Goal: Task Accomplishment & Management: Use online tool/utility

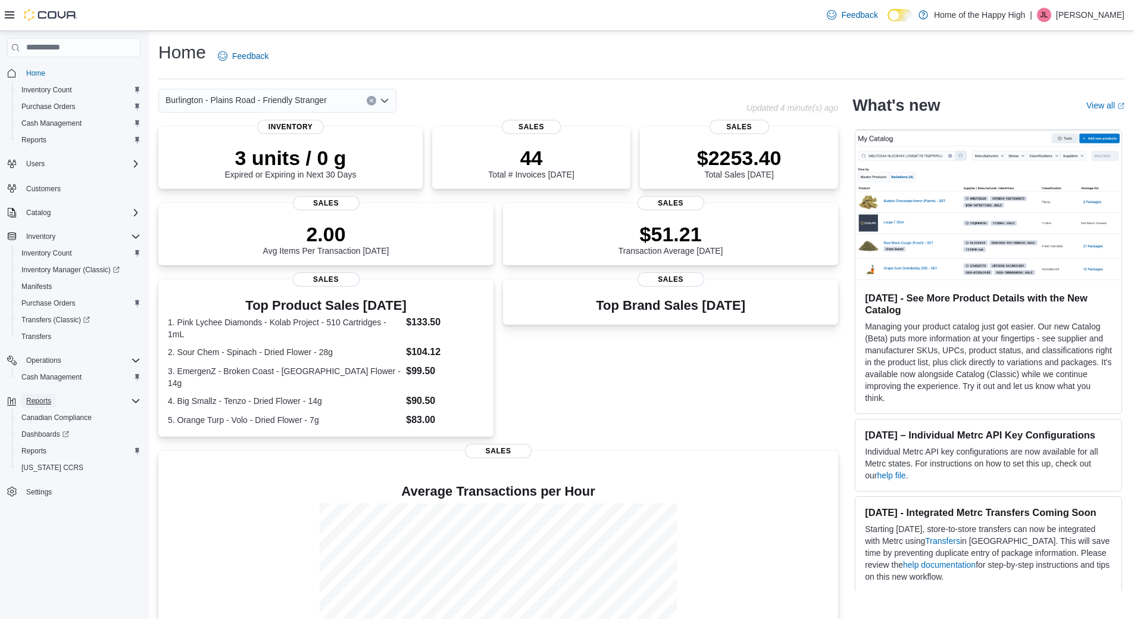
click at [46, 405] on span "Reports" at bounding box center [38, 401] width 25 height 14
click at [45, 398] on span "Reports" at bounding box center [38, 401] width 25 height 10
click at [45, 457] on span "Reports" at bounding box center [33, 451] width 25 height 14
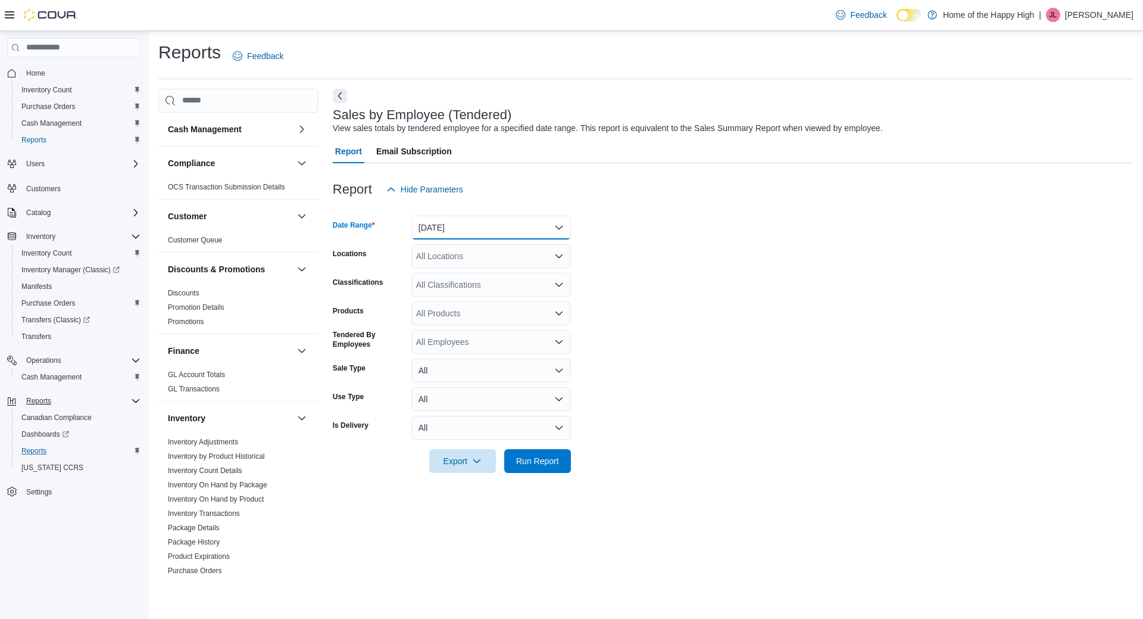
click at [444, 226] on button "[DATE]" at bounding box center [491, 228] width 160 height 24
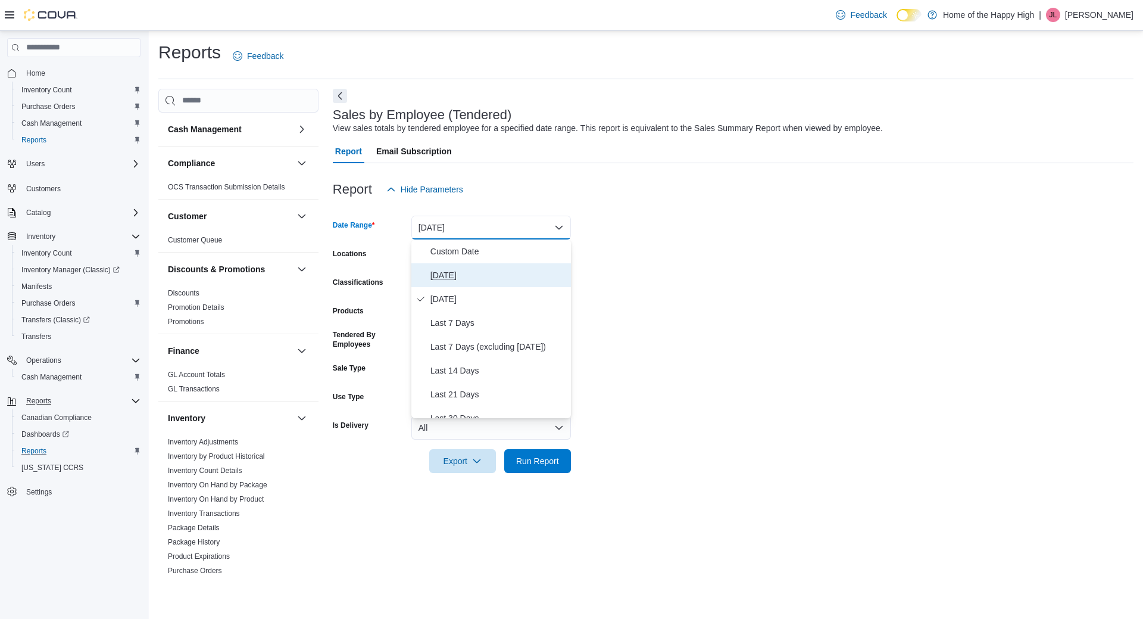
click at [462, 269] on span "[DATE]" at bounding box center [498, 275] width 136 height 14
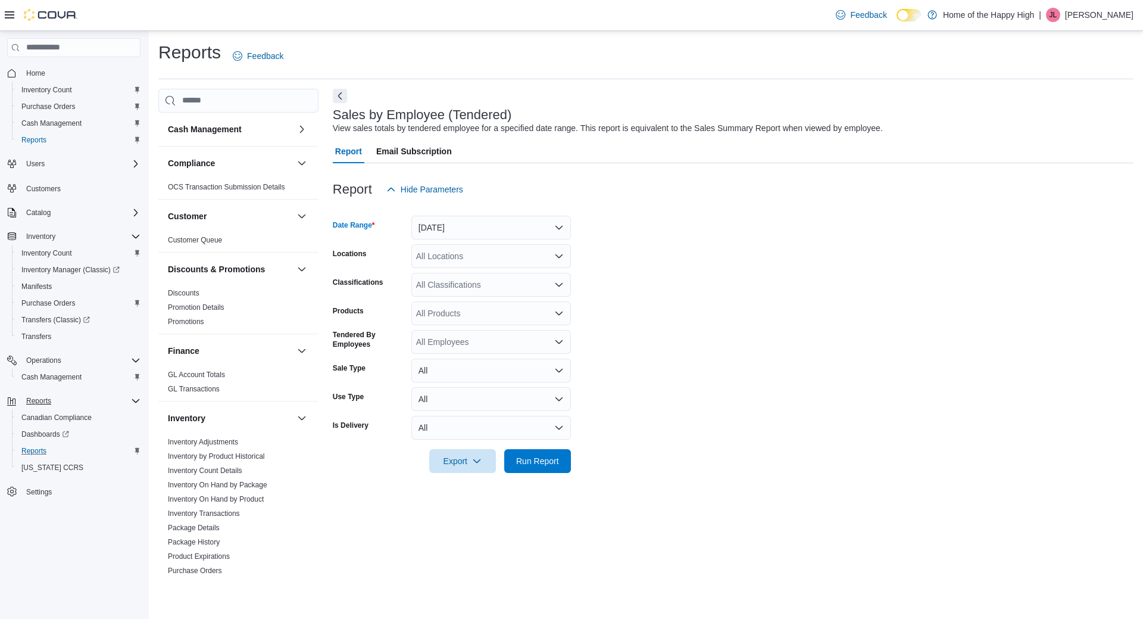
click at [454, 255] on div "All Locations" at bounding box center [491, 256] width 160 height 24
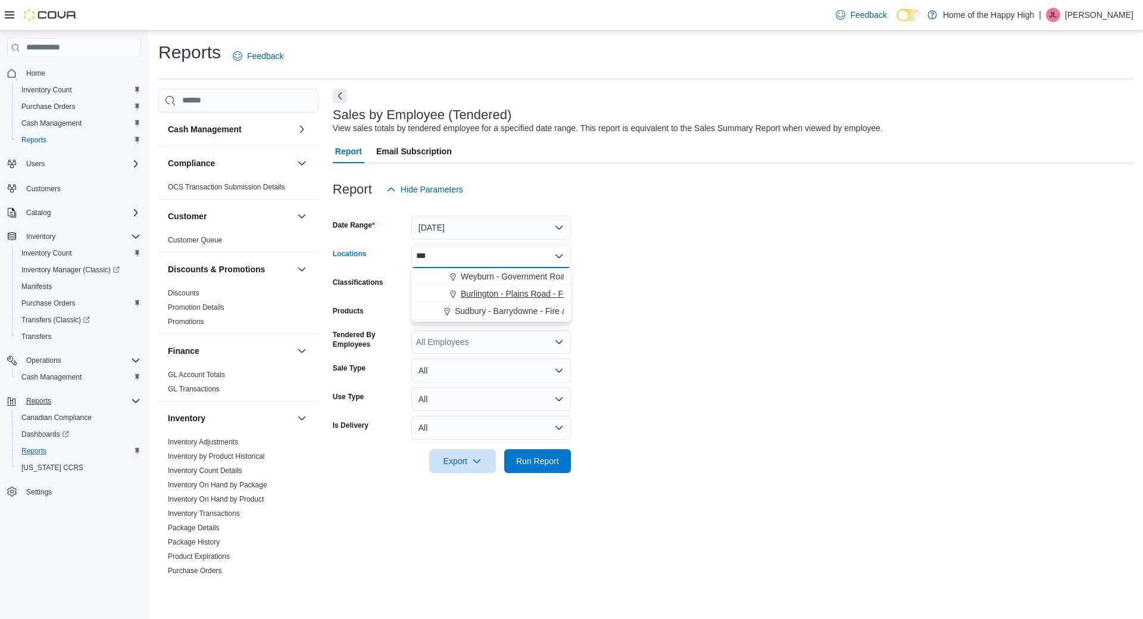
type input "***"
click at [510, 295] on span "Burlington - Plains Road - Friendly Stranger" at bounding box center [541, 294] width 161 height 12
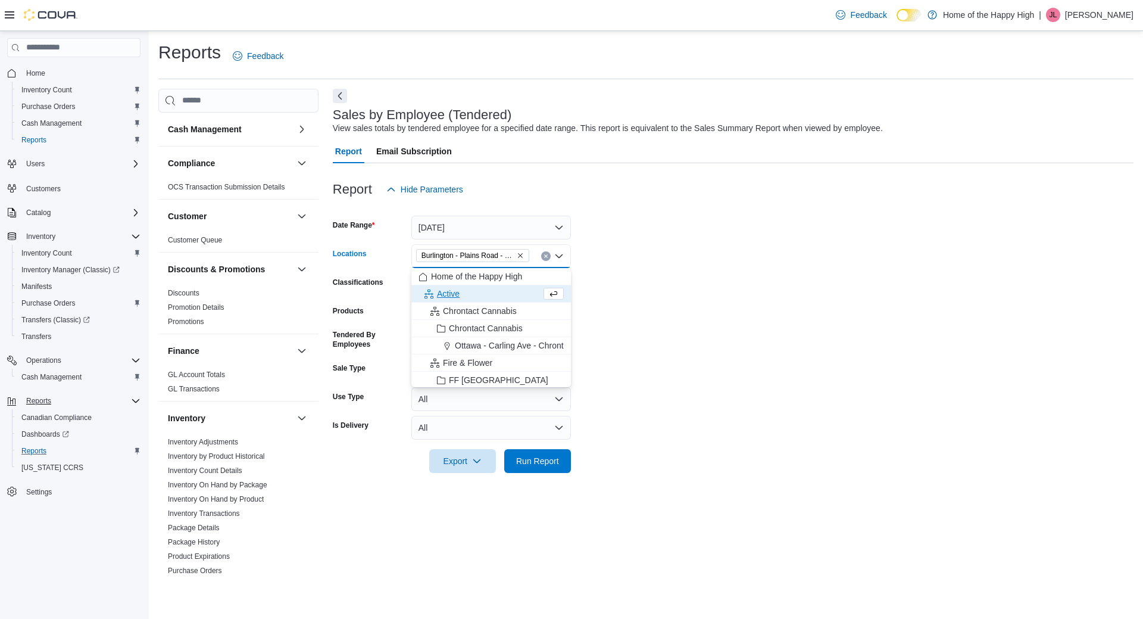
click at [691, 269] on form "Date Range [DATE] Locations [GEOGRAPHIC_DATA] - Friendly Stranger Combo box. Se…" at bounding box center [733, 336] width 801 height 271
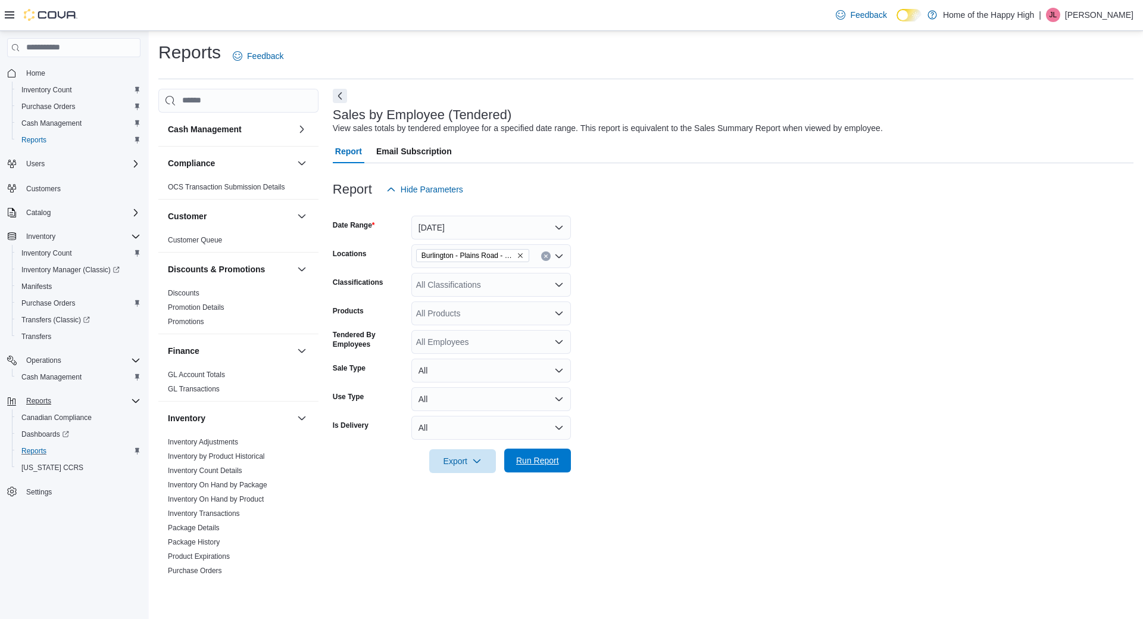
click at [520, 465] on span "Run Report" at bounding box center [537, 460] width 43 height 12
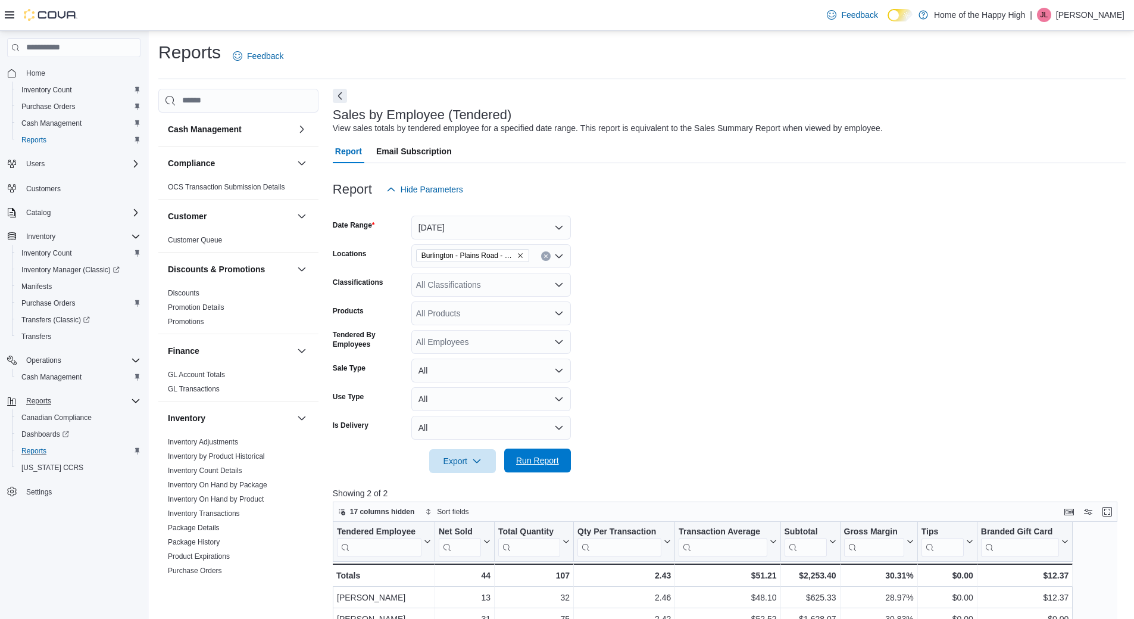
click at [557, 453] on span "Run Report" at bounding box center [537, 460] width 52 height 24
click at [83, 246] on div "Inventory Count" at bounding box center [79, 253] width 124 height 14
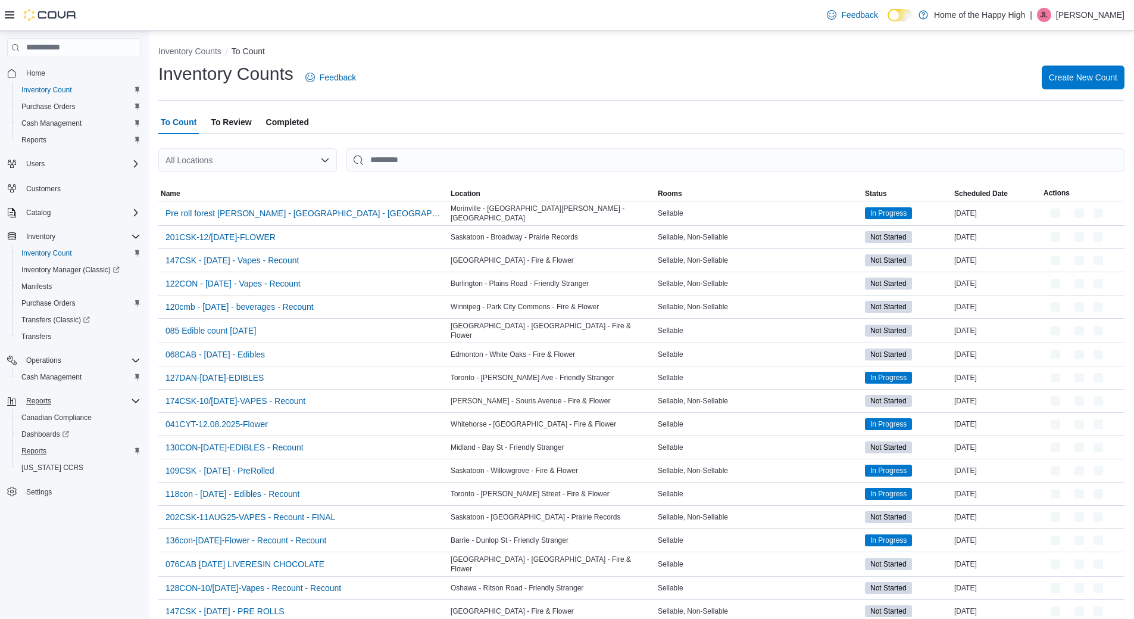
click at [216, 159] on div "All Locations" at bounding box center [247, 160] width 179 height 24
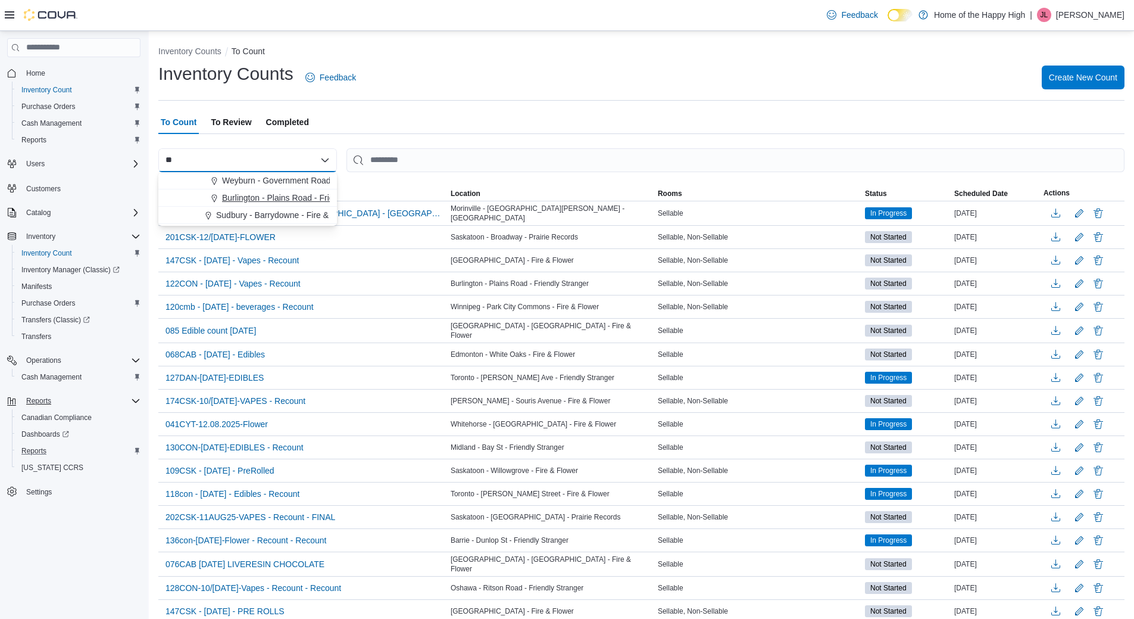
type input "**"
click at [235, 196] on span "Burlington - Plains Road - Friendly Stranger" at bounding box center [302, 198] width 161 height 12
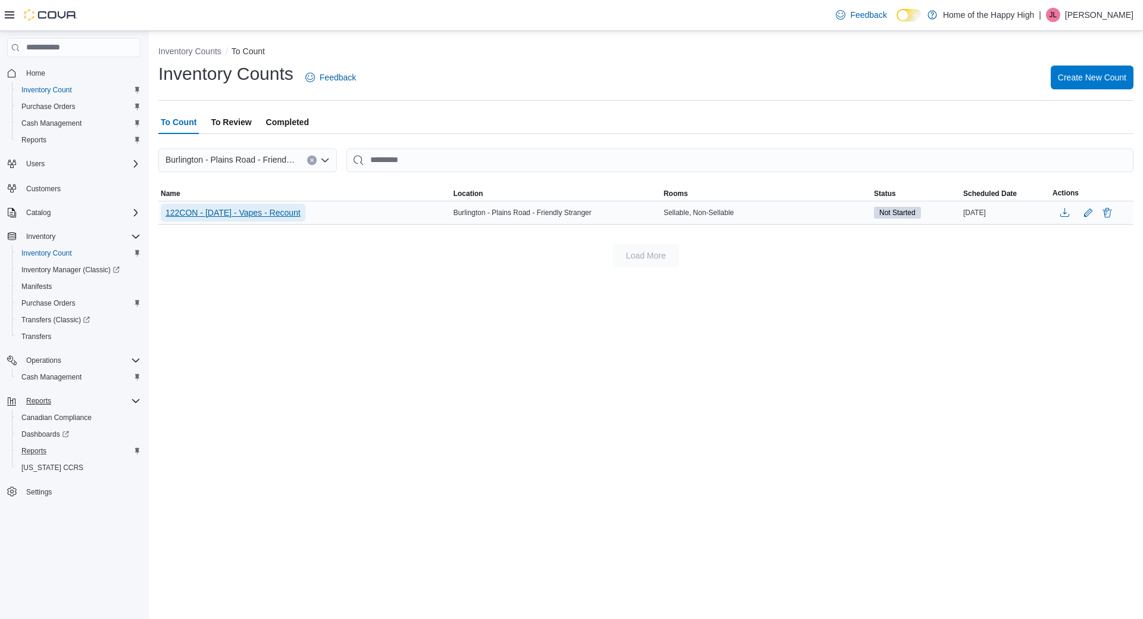
click at [301, 211] on span "122CON - [DATE] - Vapes - Recount" at bounding box center [233, 213] width 135 height 12
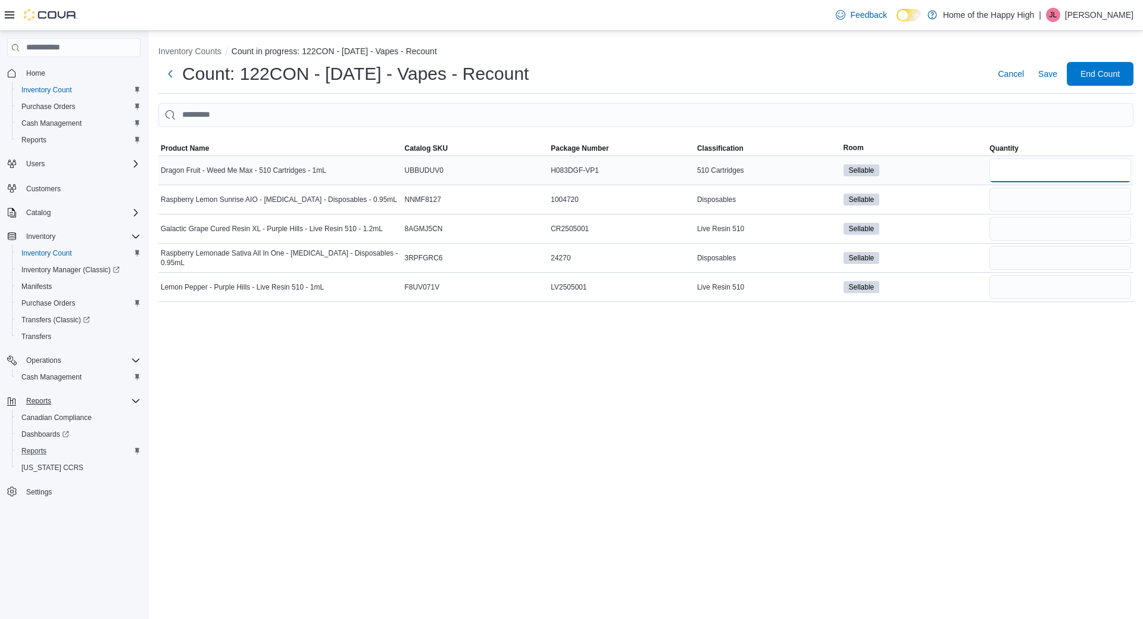
click at [1017, 176] on input "number" at bounding box center [1061, 170] width 142 height 24
type input "**"
type input "*"
type input "**"
type input "*"
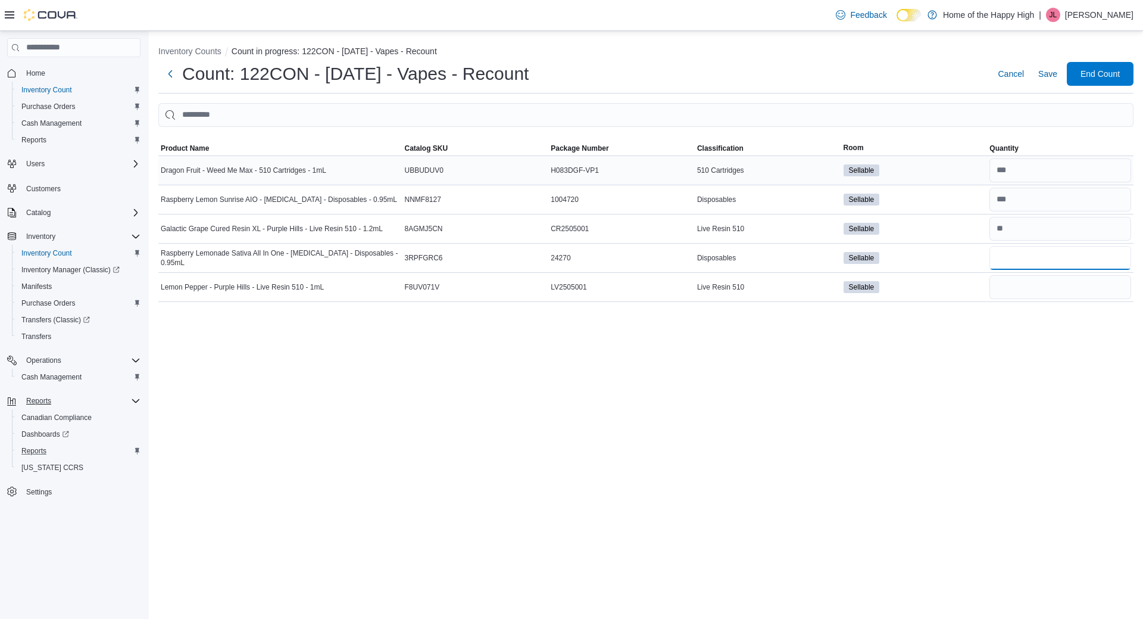
type input "*"
click at [1048, 71] on span "Save" at bounding box center [1047, 74] width 19 height 12
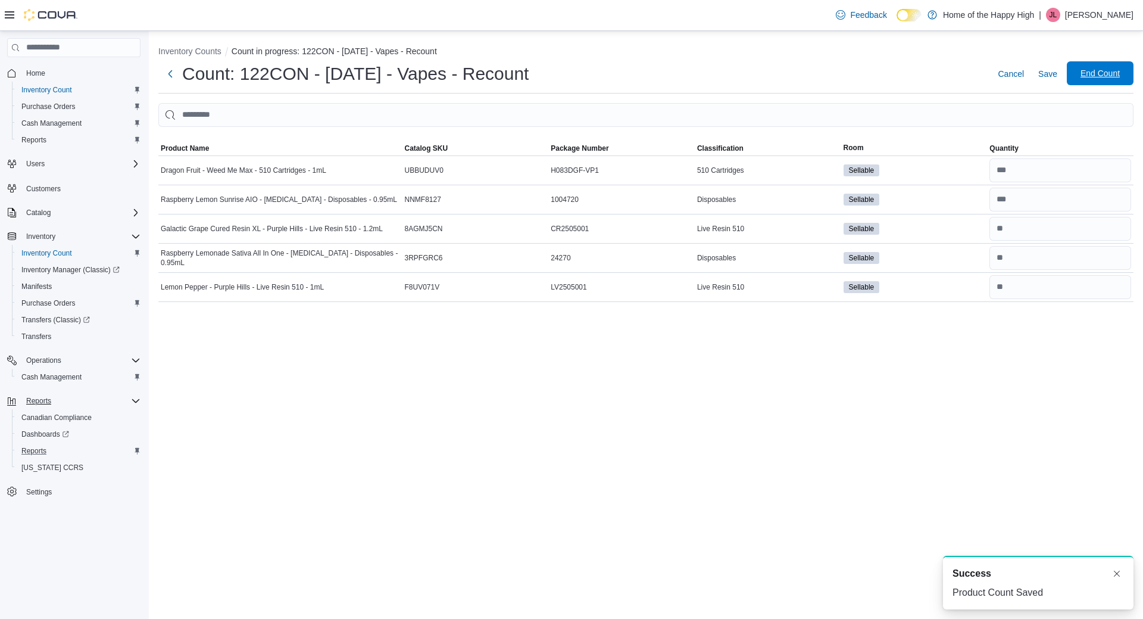
click at [1116, 83] on span "End Count" at bounding box center [1100, 73] width 52 height 24
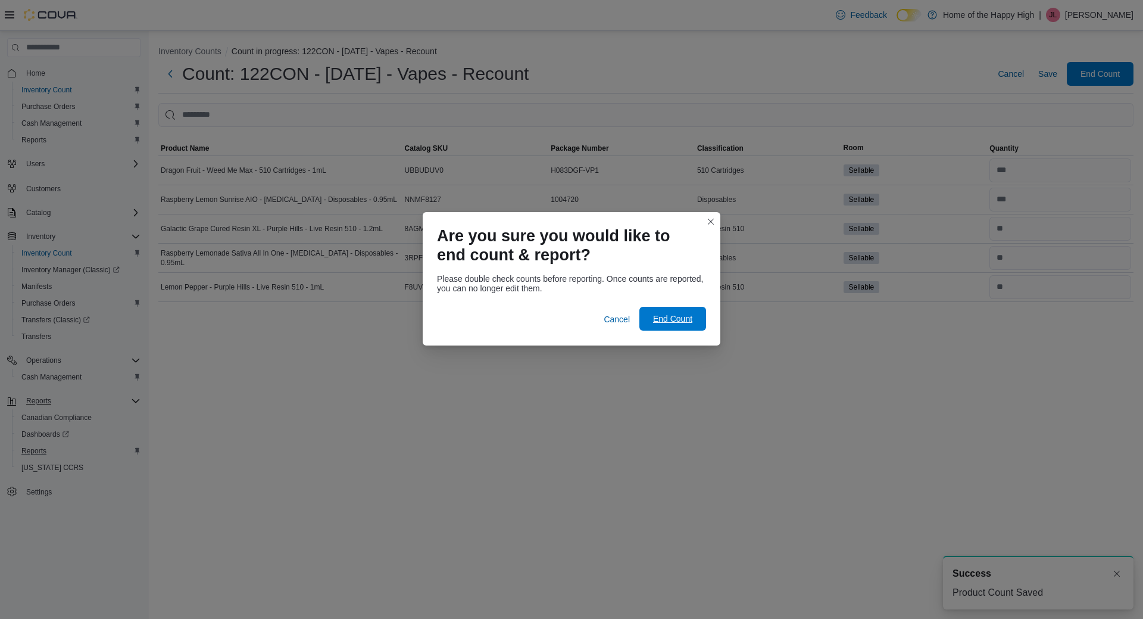
click at [684, 311] on span "End Count" at bounding box center [673, 319] width 52 height 24
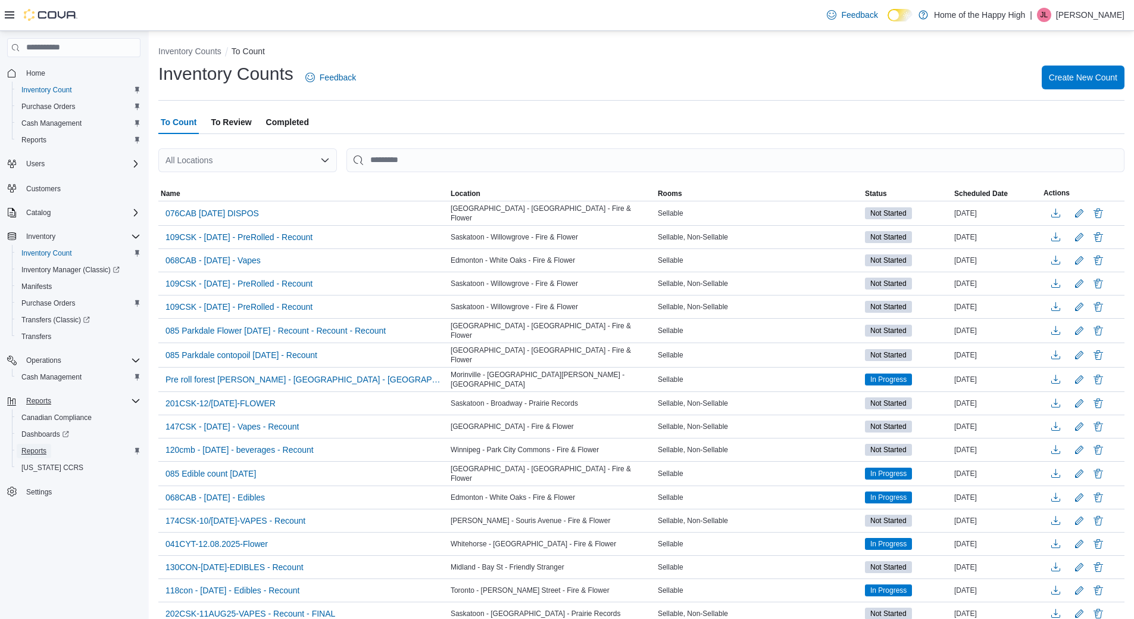
click at [37, 453] on span "Reports" at bounding box center [33, 451] width 25 height 10
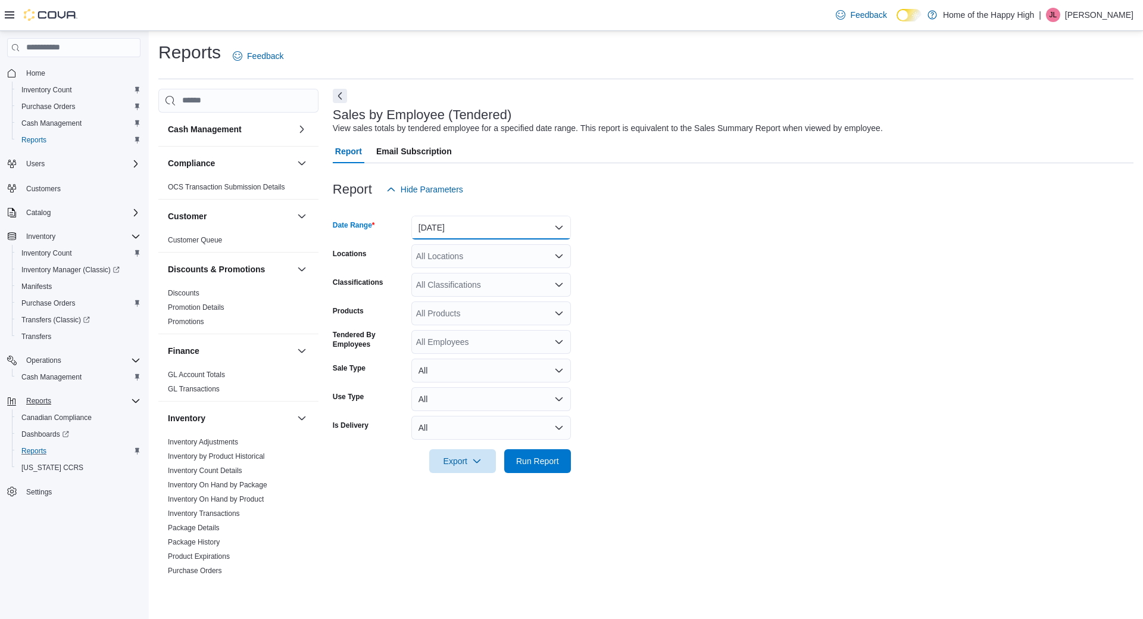
click at [433, 230] on button "[DATE]" at bounding box center [491, 228] width 160 height 24
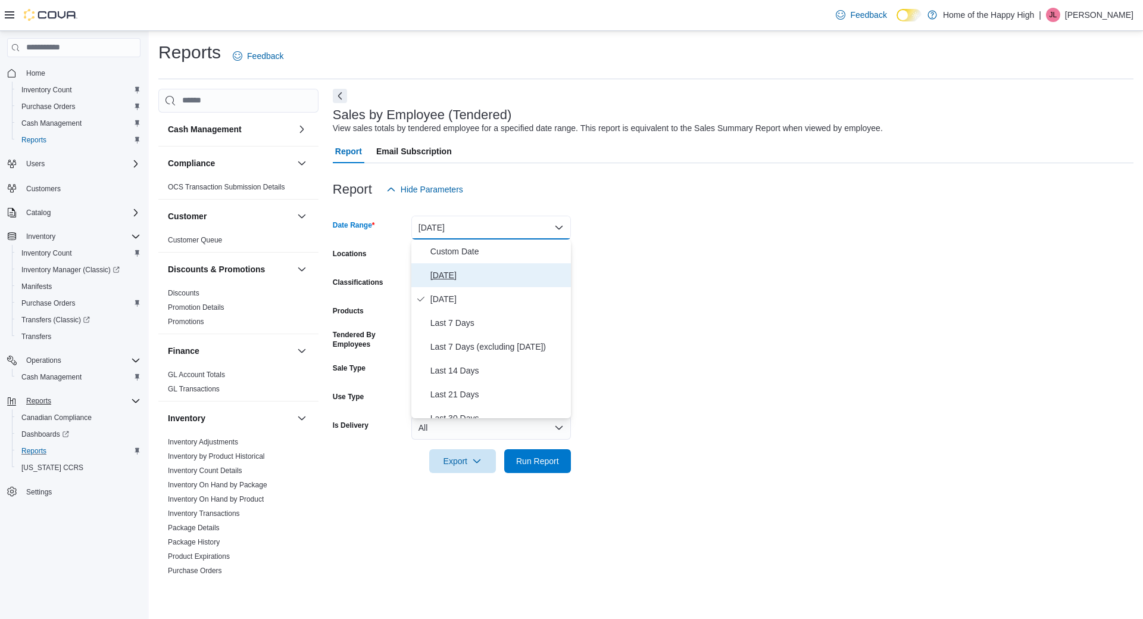
click at [444, 270] on span "[DATE]" at bounding box center [498, 275] width 136 height 14
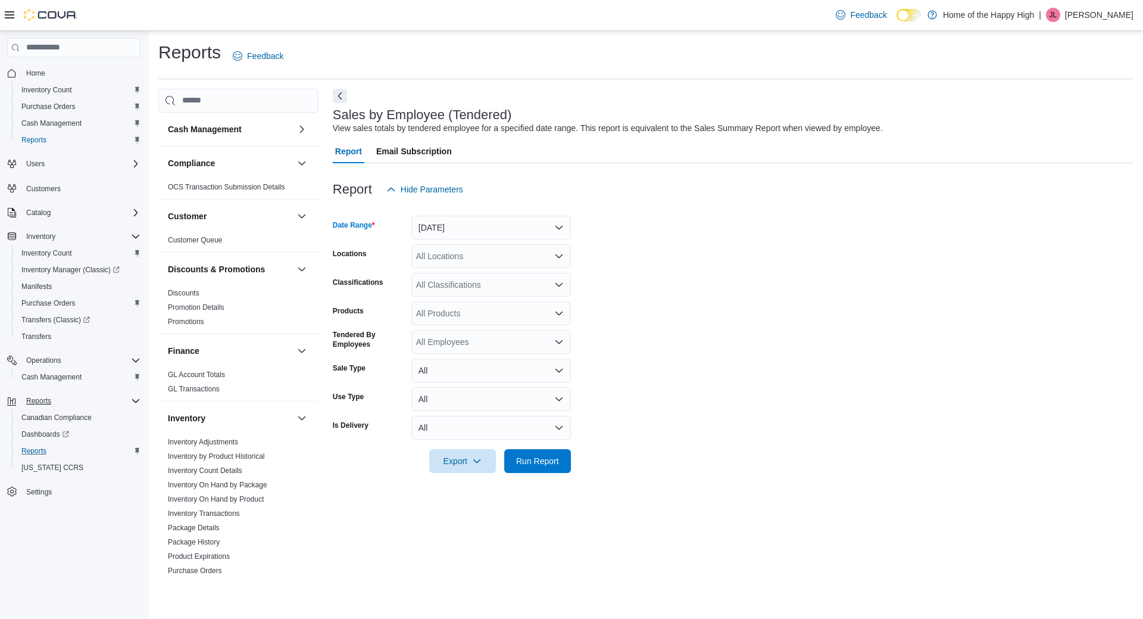
click at [461, 257] on div "All Locations" at bounding box center [491, 256] width 160 height 24
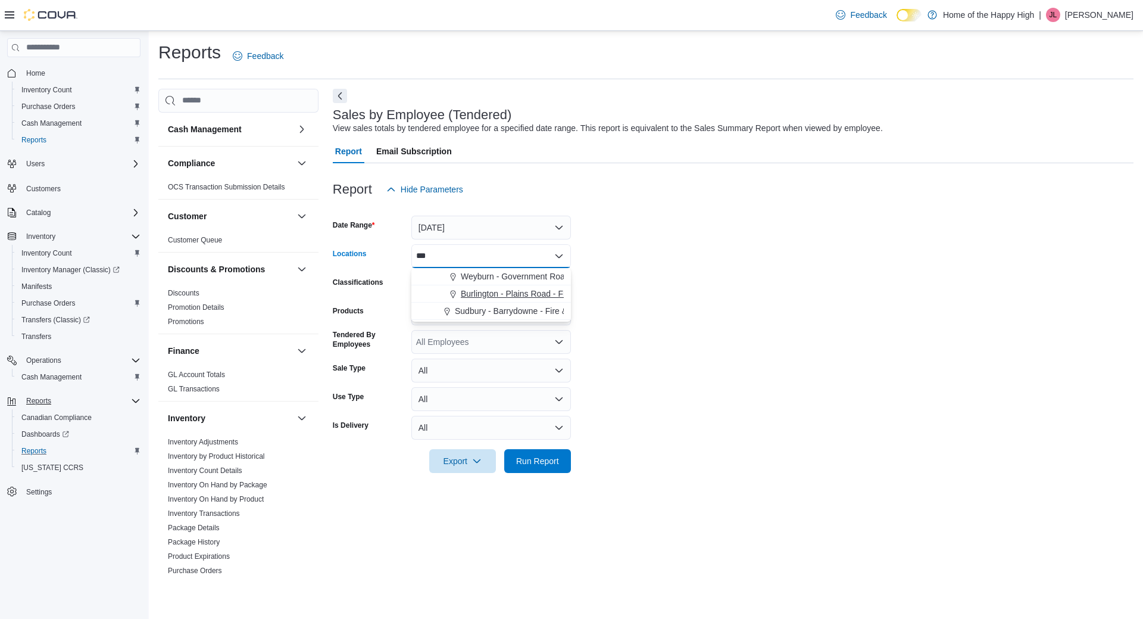
type input "***"
click at [483, 296] on span "Burlington - Plains Road - Friendly Stranger" at bounding box center [541, 294] width 161 height 12
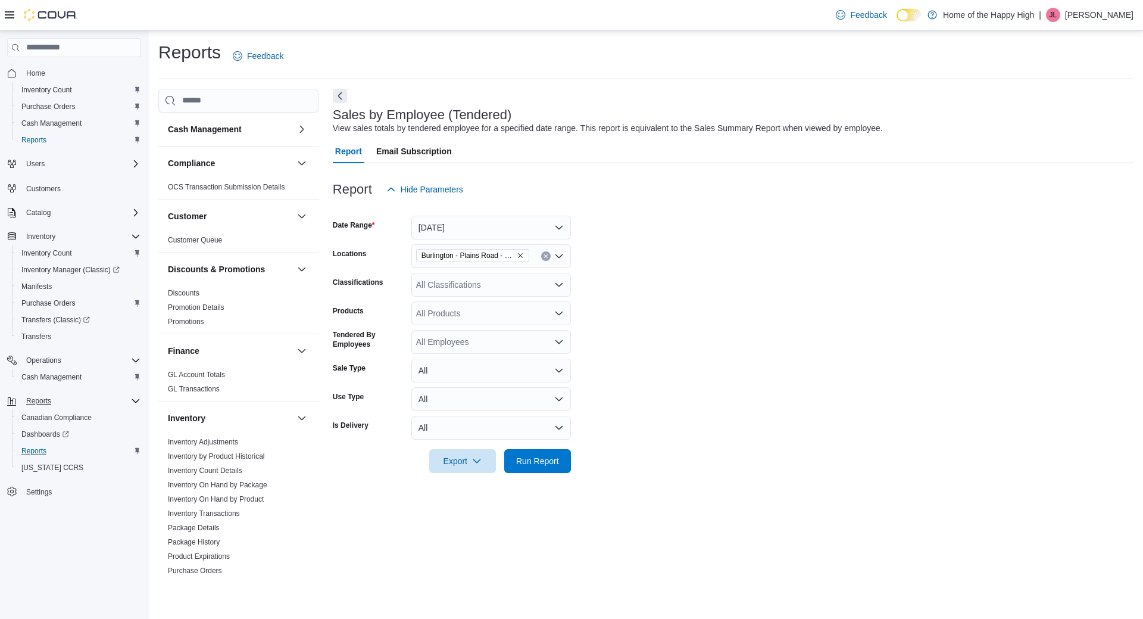
click at [645, 273] on form "Date Range [DATE] Locations [GEOGRAPHIC_DATA] - Plains Road - Friendly Stranger…" at bounding box center [733, 336] width 801 height 271
click at [529, 453] on span "Run Report" at bounding box center [537, 460] width 52 height 24
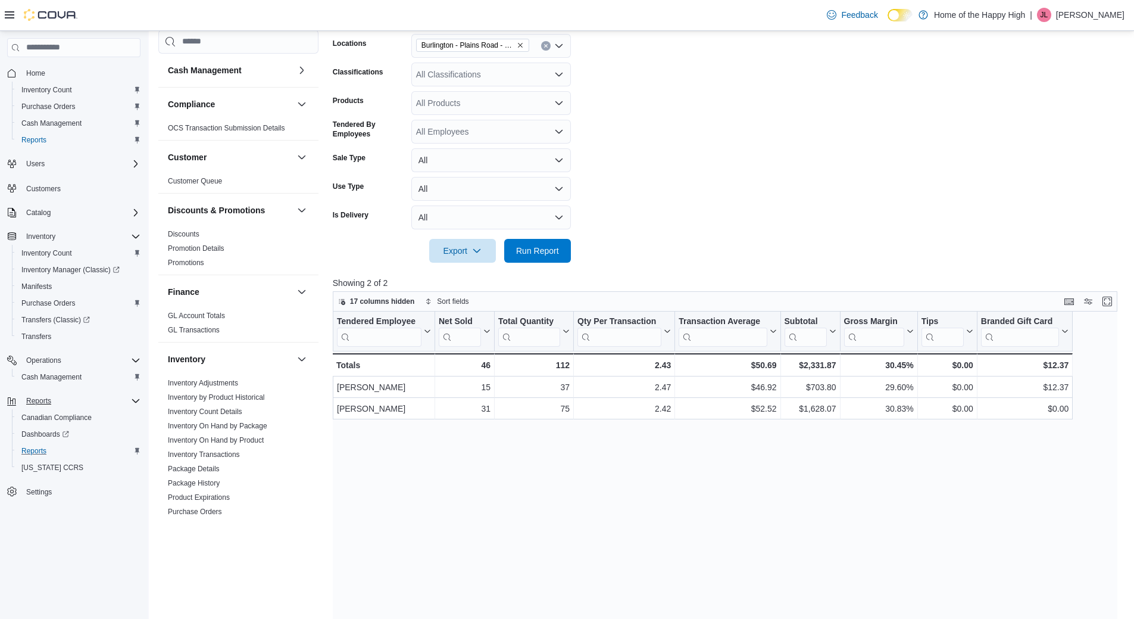
scroll to position [298, 0]
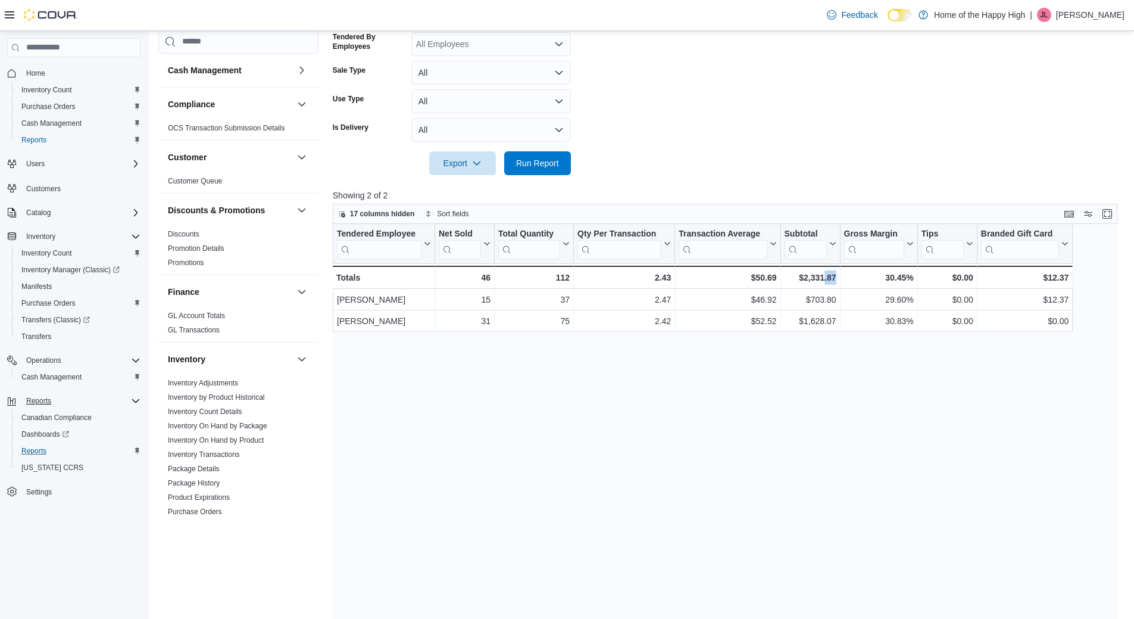
drag, startPoint x: 874, startPoint y: 423, endPoint x: 905, endPoint y: 488, distance: 71.4
click at [892, 438] on div "Tendered Employee Click to view column header actions Net Sold Click to view co…" at bounding box center [729, 461] width 793 height 475
click at [943, 288] on div "$0.00 - Tips, column 8, row 3" at bounding box center [948, 277] width 60 height 23
click at [560, 163] on span "Run Report" at bounding box center [537, 163] width 52 height 24
click at [547, 161] on span "Run Report" at bounding box center [537, 163] width 43 height 12
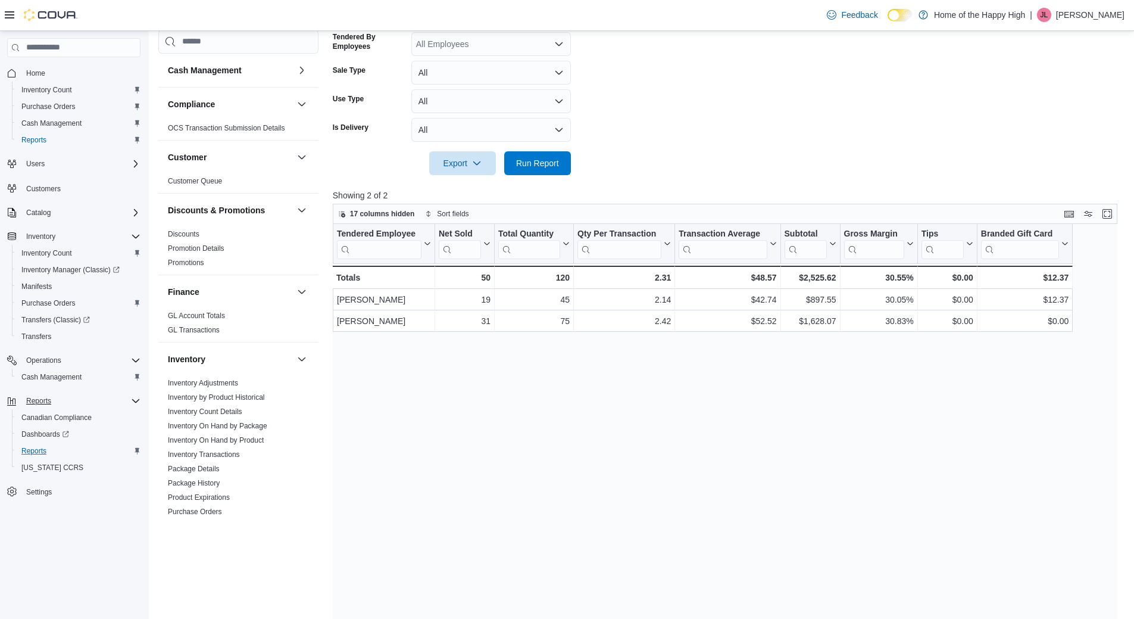
click at [673, 42] on form "Date Range [DATE] Locations [GEOGRAPHIC_DATA] - Plains Road - Friendly Stranger…" at bounding box center [729, 39] width 793 height 271
click at [535, 168] on span "Run Report" at bounding box center [537, 163] width 43 height 12
click at [528, 159] on span "Run Report" at bounding box center [537, 163] width 43 height 12
